Goal: Information Seeking & Learning: Learn about a topic

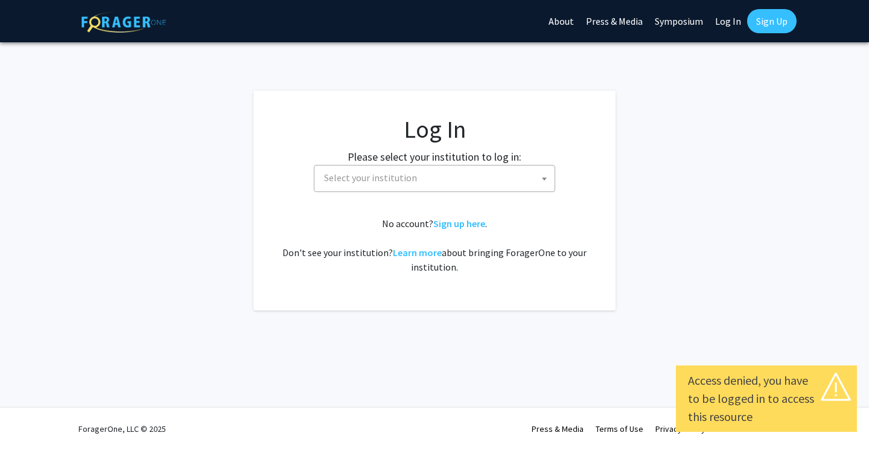
select select
click at [528, 162] on div "Please select your institution to log in: [GEOGRAPHIC_DATA] [GEOGRAPHIC_DATA] […" at bounding box center [434, 169] width 332 height 43
click at [531, 166] on span "Select your institution" at bounding box center [436, 177] width 235 height 25
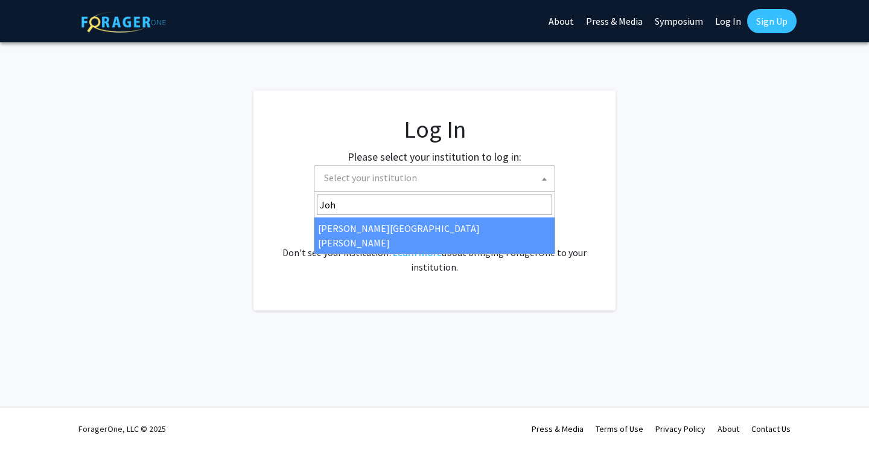
type input "Joh"
select select "1"
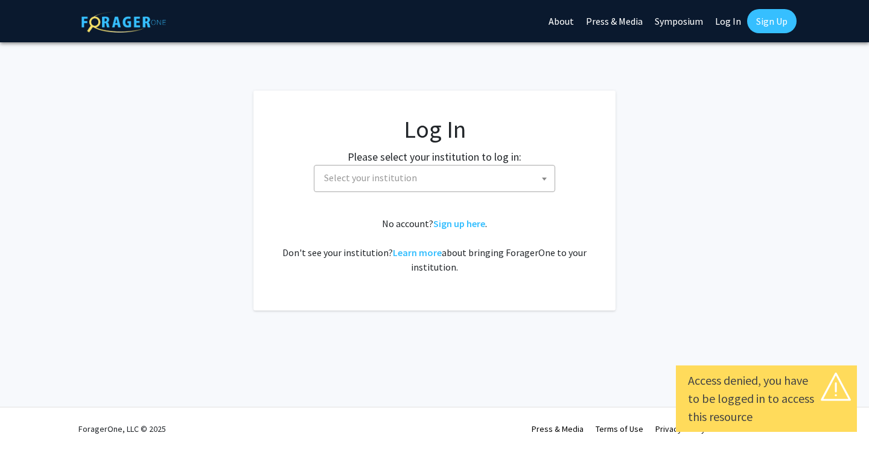
select select
click at [363, 172] on span "Select your institution" at bounding box center [370, 177] width 93 height 12
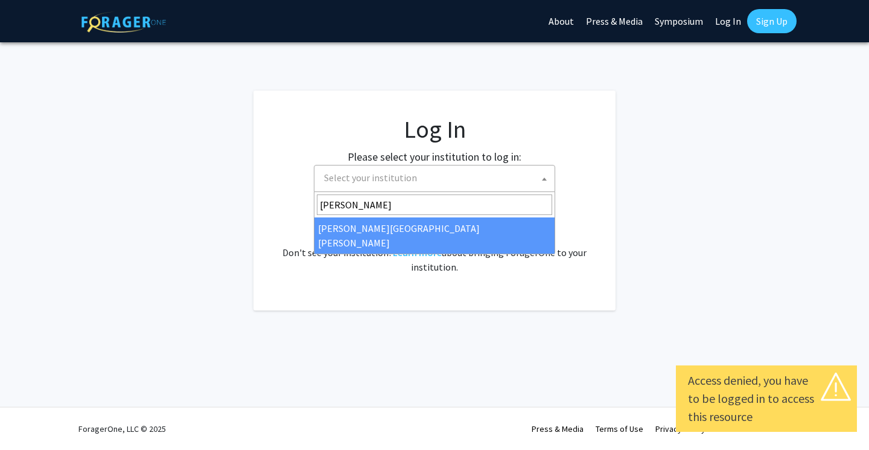
type input "[PERSON_NAME]"
select select "1"
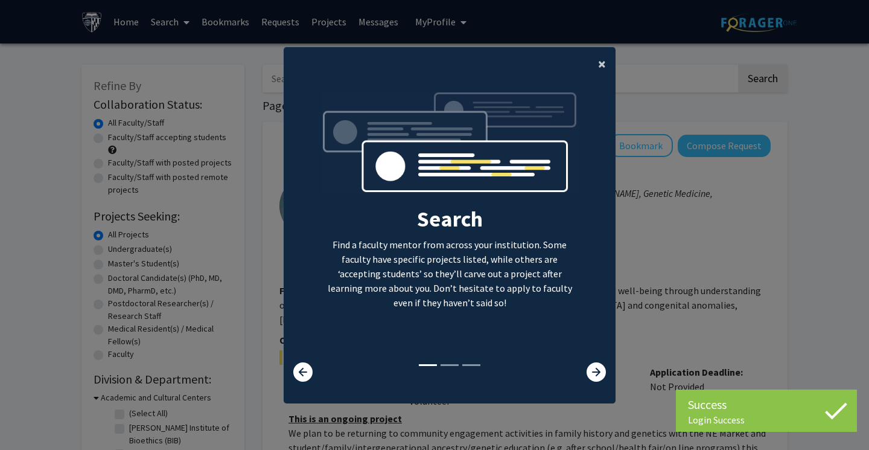
click at [602, 60] on span "×" at bounding box center [602, 63] width 8 height 19
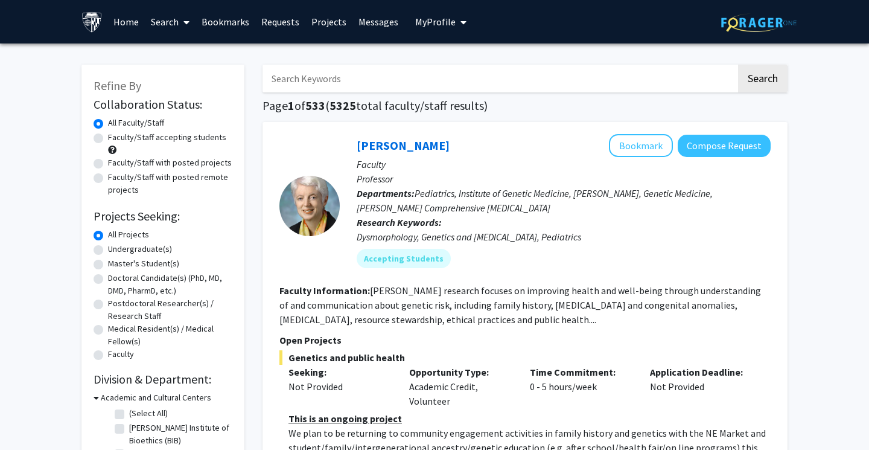
click at [108, 137] on label "Faculty/Staff accepting students" at bounding box center [167, 137] width 118 height 13
click at [108, 137] on input "Faculty/Staff accepting students" at bounding box center [112, 135] width 8 height 8
radio input "true"
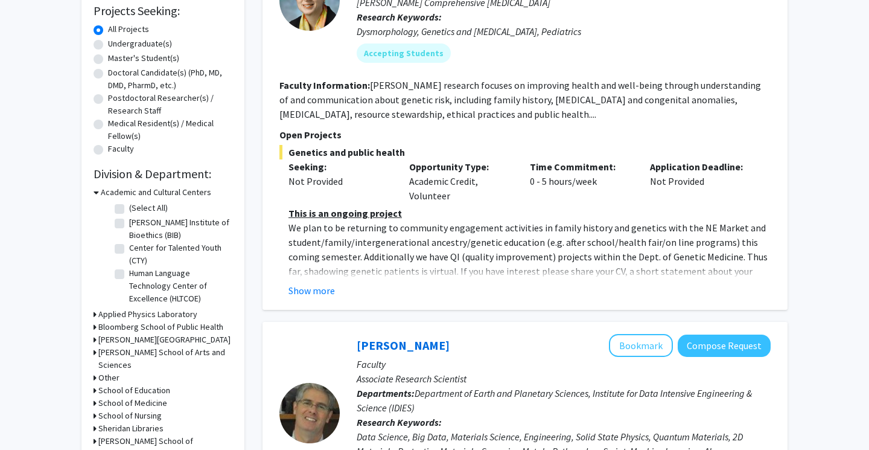
scroll to position [218, 0]
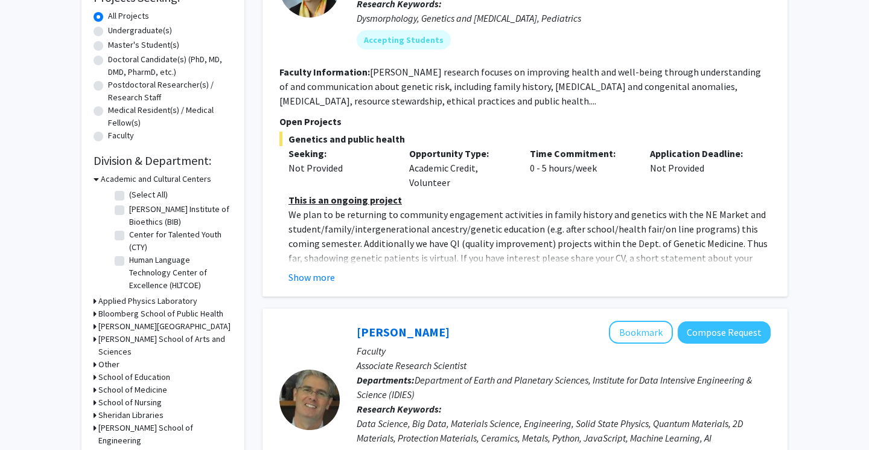
click at [94, 339] on icon at bounding box center [95, 338] width 3 height 13
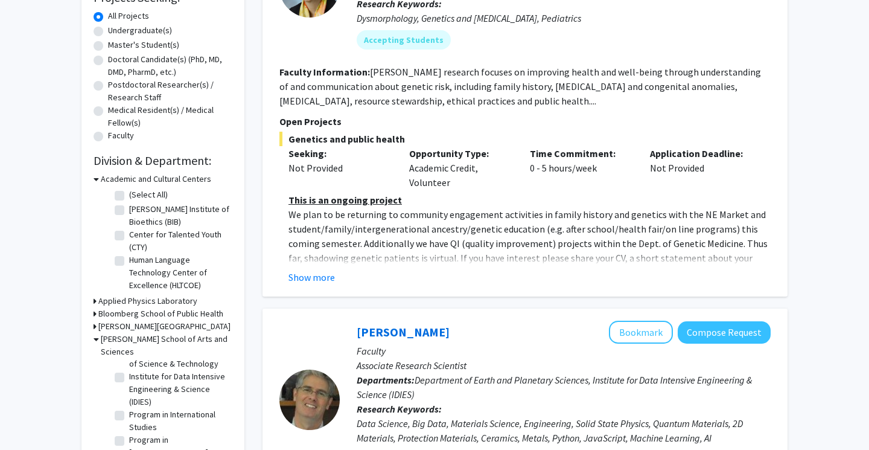
scroll to position [377, 0]
click at [129, 402] on label "Program in International Studies" at bounding box center [179, 414] width 100 height 25
click at [129, 402] on input "Program in International Studies" at bounding box center [133, 406] width 8 height 8
checkbox input "true"
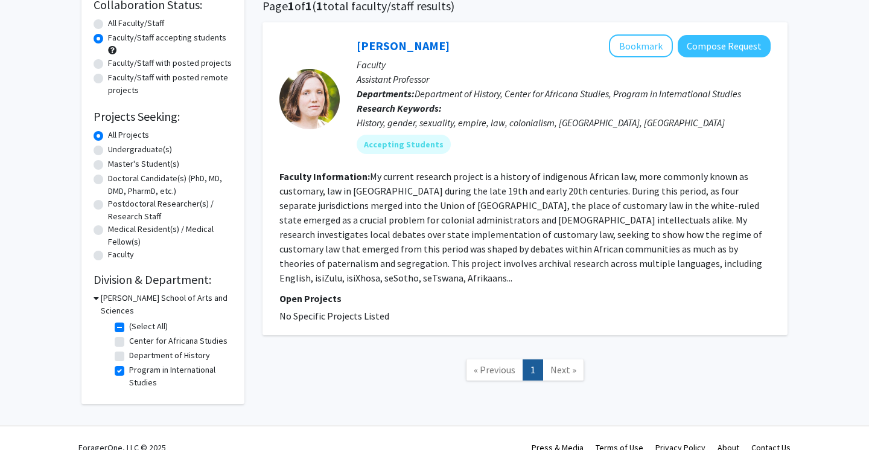
scroll to position [104, 0]
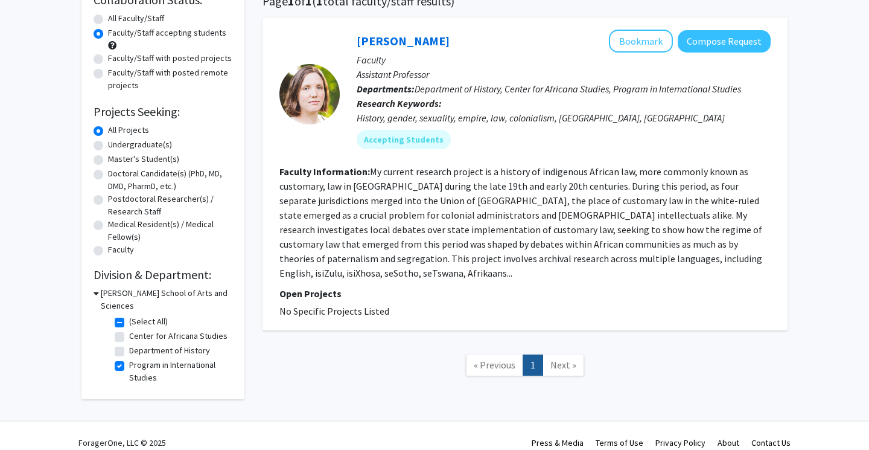
click at [97, 293] on icon at bounding box center [96, 293] width 5 height 13
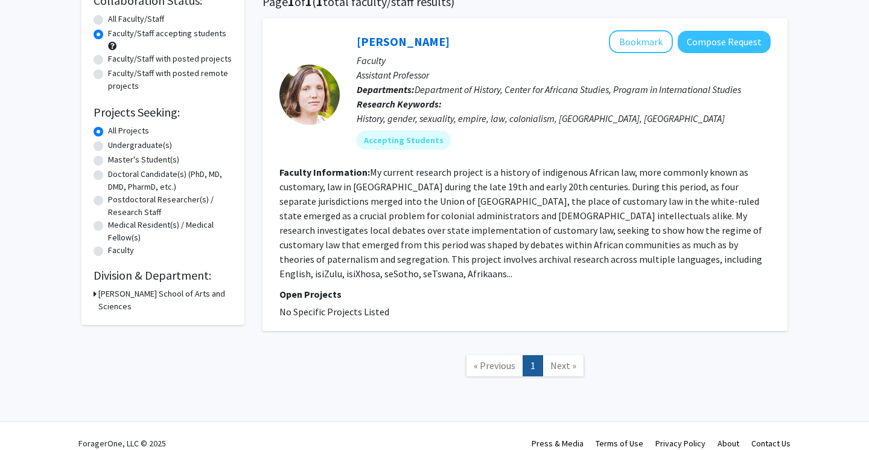
click at [97, 293] on div "Krieger School of Arts and Sciences" at bounding box center [163, 299] width 139 height 25
click at [91, 290] on div "Refine By Collaboration Status: Collaboration Status All Faculty/Staff Collabor…" at bounding box center [162, 143] width 163 height 364
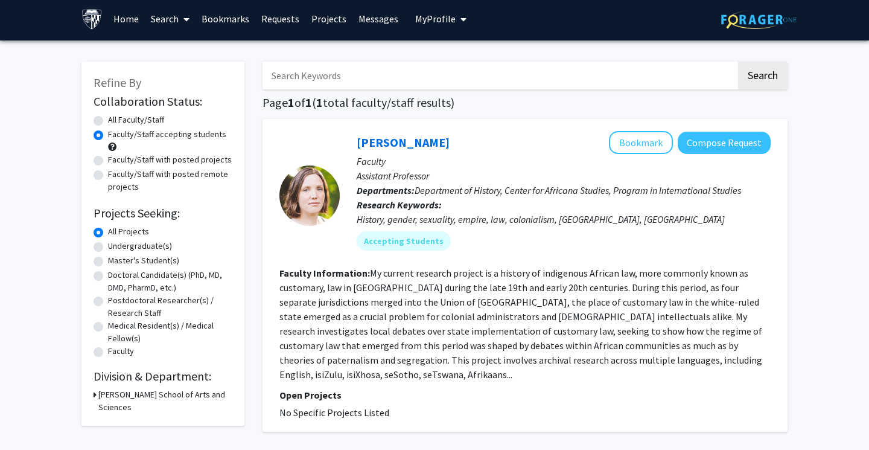
scroll to position [0, 0]
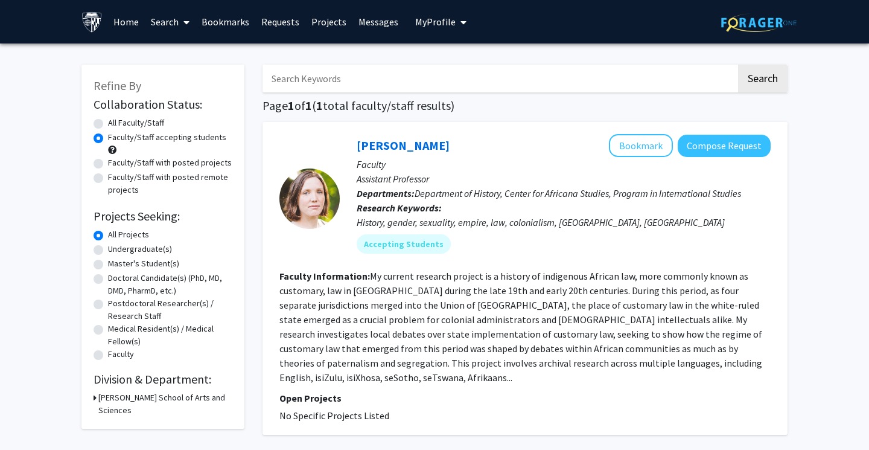
click at [108, 265] on label "Master's Student(s)" at bounding box center [143, 263] width 71 height 13
click at [108, 265] on input "Master's Student(s)" at bounding box center [112, 261] width 8 height 8
radio input "true"
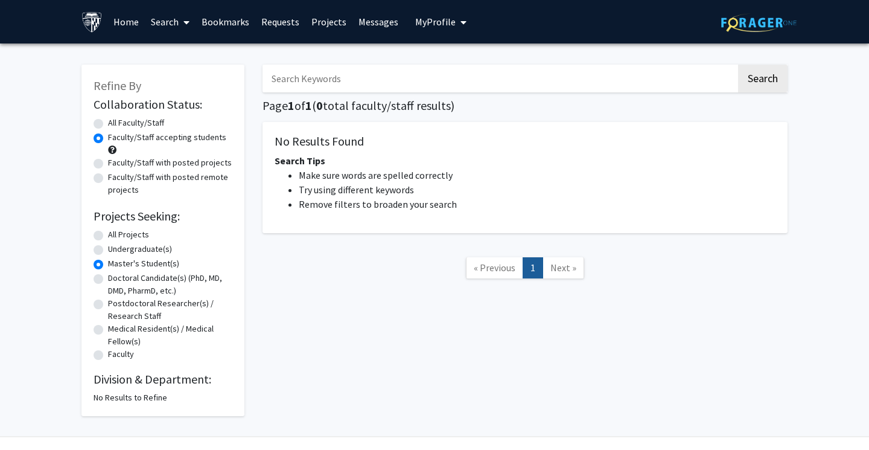
click at [191, 19] on link "Search" at bounding box center [170, 22] width 51 height 42
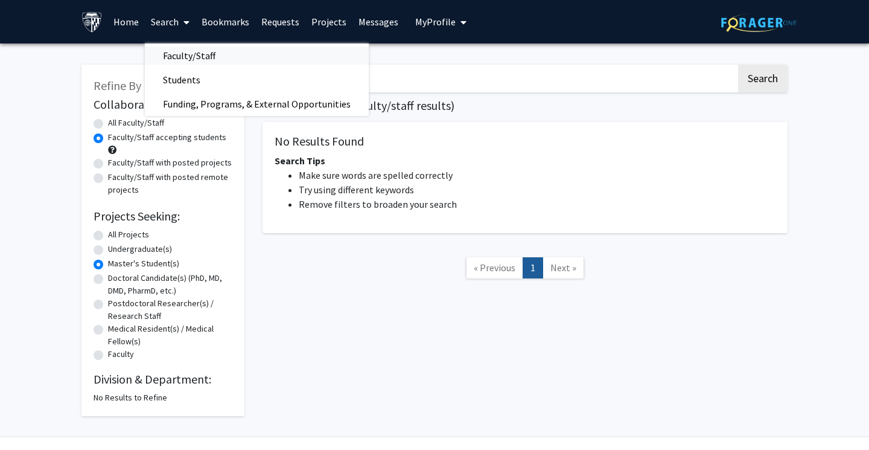
click at [191, 56] on span "Faculty/Staff" at bounding box center [189, 55] width 89 height 24
radio input "true"
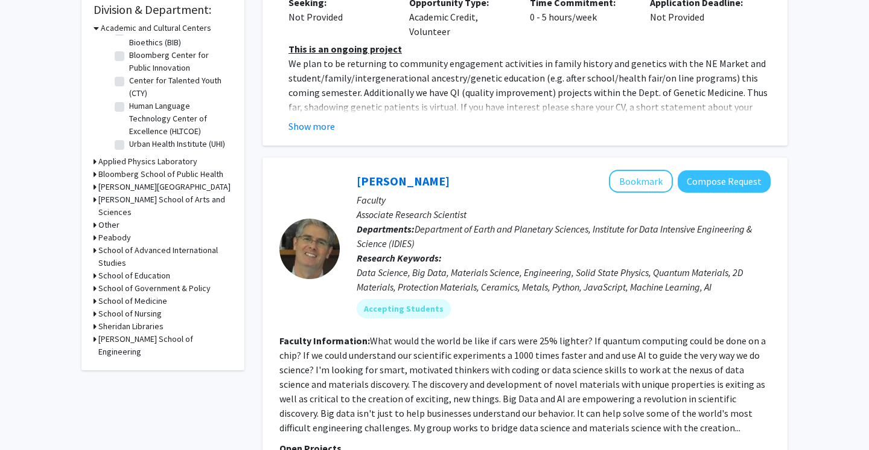
scroll to position [370, 0]
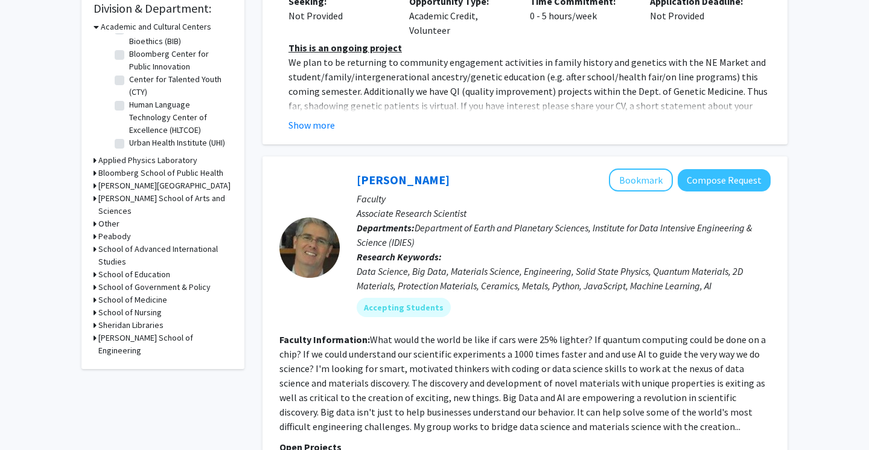
click at [96, 281] on div "School of Government & Policy" at bounding box center [163, 287] width 139 height 13
click at [94, 281] on icon at bounding box center [95, 287] width 3 height 13
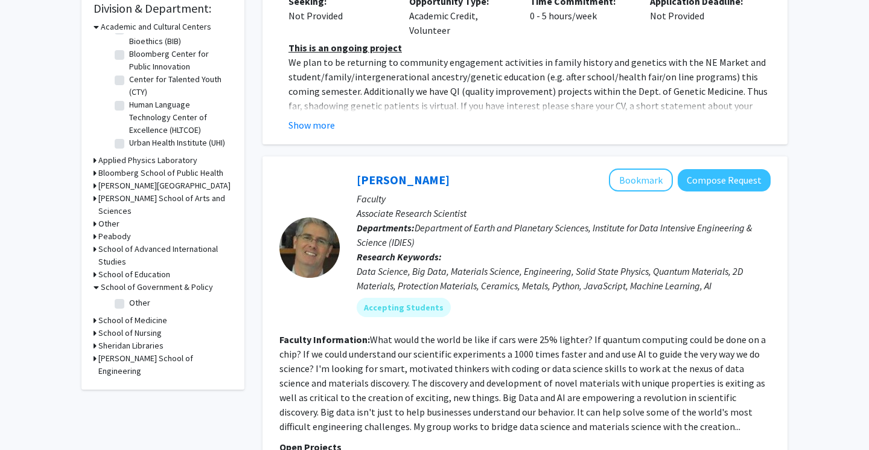
click at [95, 217] on icon at bounding box center [95, 223] width 3 height 13
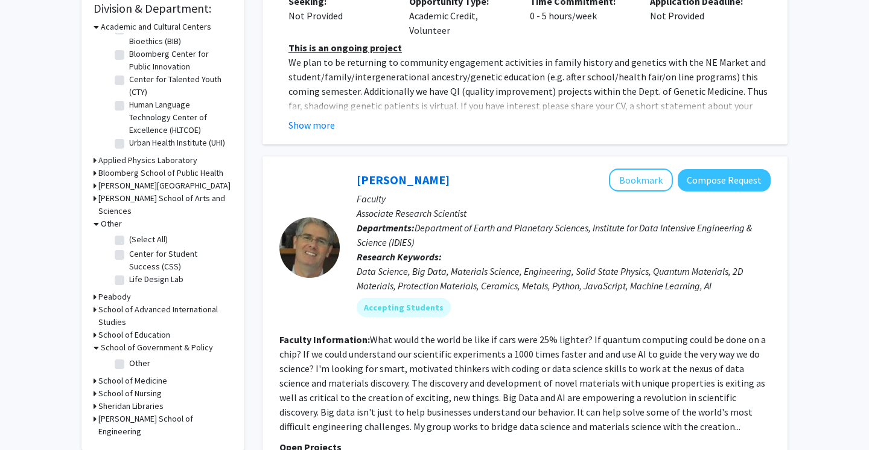
click at [94, 303] on icon at bounding box center [95, 309] width 3 height 13
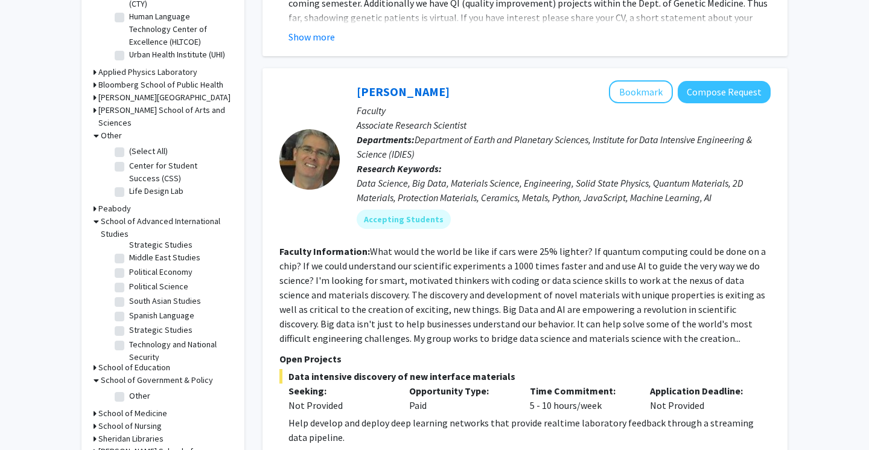
scroll to position [302, 0]
click at [129, 318] on label "Technology and National Security" at bounding box center [179, 330] width 100 height 25
click at [129, 318] on input "Technology and National Security" at bounding box center [133, 322] width 8 height 8
checkbox input "true"
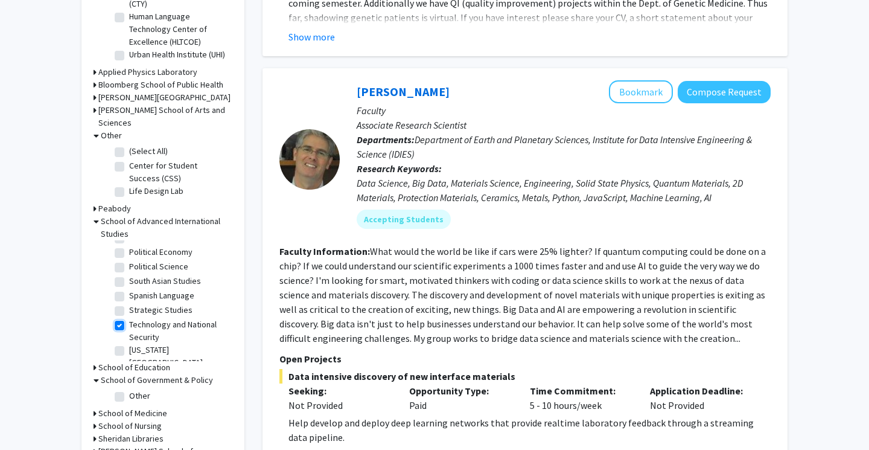
checkbox input "true"
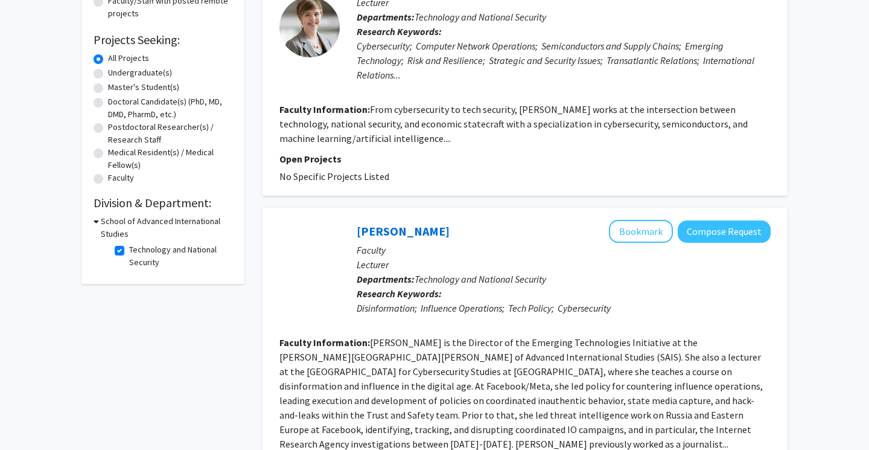
scroll to position [175, 0]
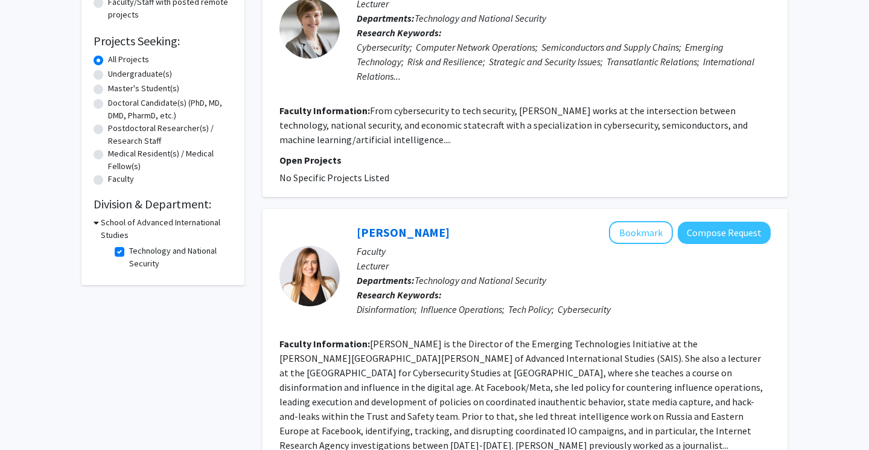
click at [97, 226] on icon at bounding box center [96, 222] width 5 height 13
click at [97, 226] on div "School of Advanced International Studies" at bounding box center [163, 228] width 139 height 25
click at [97, 215] on div "Collaboration Status: Collaboration Status All Faculty/Staff Collaboration Stat…" at bounding box center [163, 81] width 139 height 322
click at [97, 221] on div "School of Advanced International Studies" at bounding box center [163, 228] width 139 height 25
